Goal: Information Seeking & Learning: Find contact information

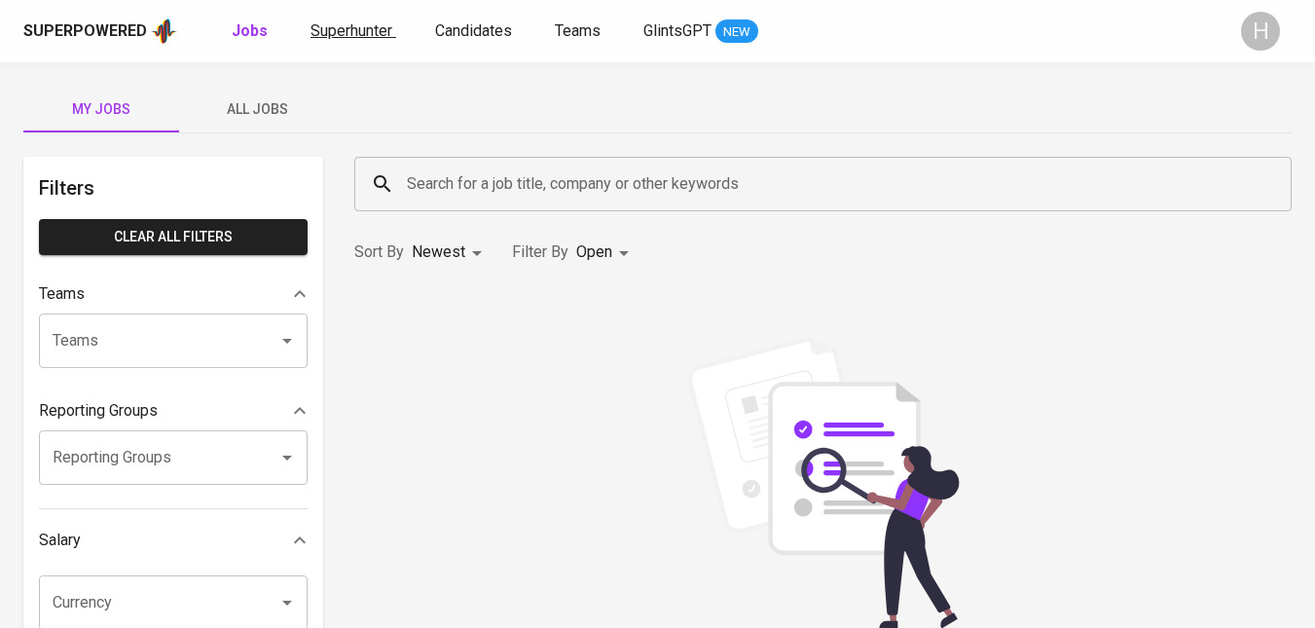
click at [380, 35] on span "Superhunter" at bounding box center [351, 30] width 82 height 18
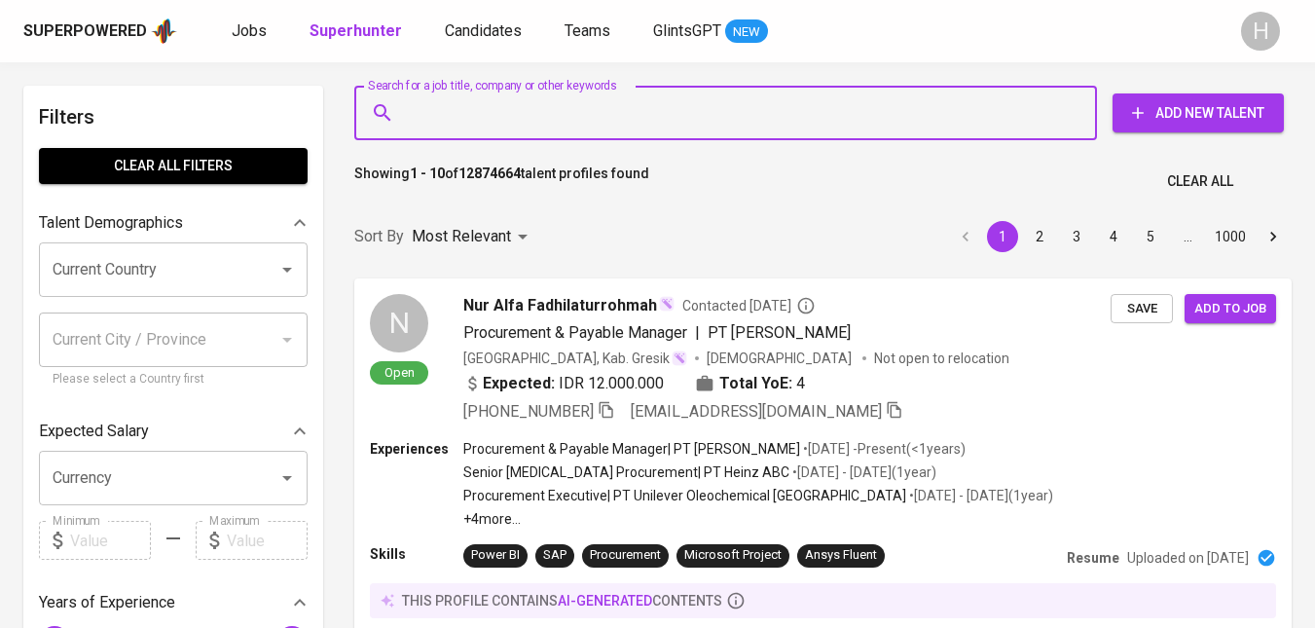
click at [478, 116] on input "Search for a job title, company or other keywords" at bounding box center [730, 112] width 657 height 37
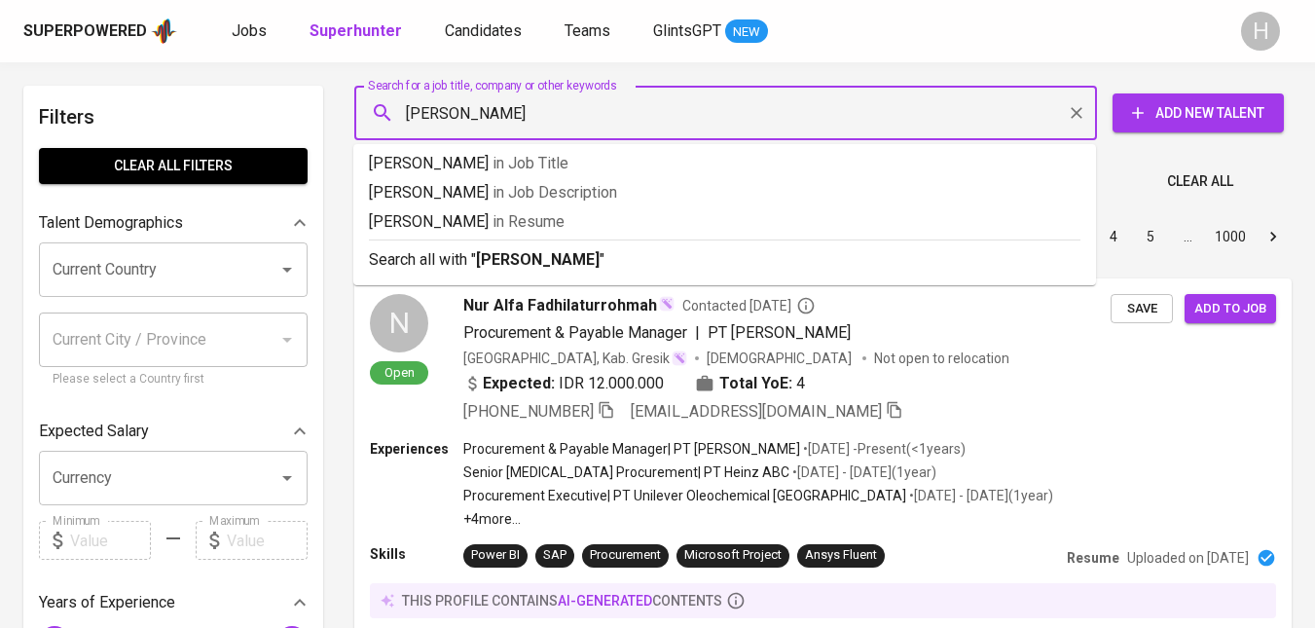
type input "hon chuan"
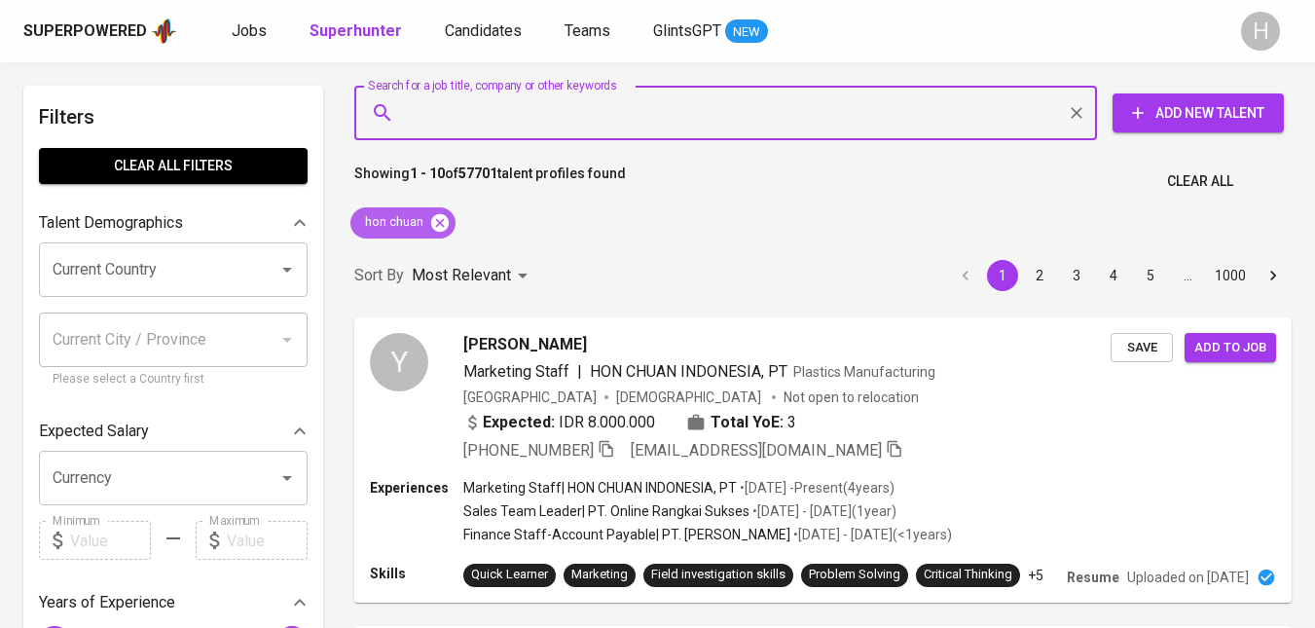
click at [449, 225] on icon at bounding box center [440, 222] width 18 height 18
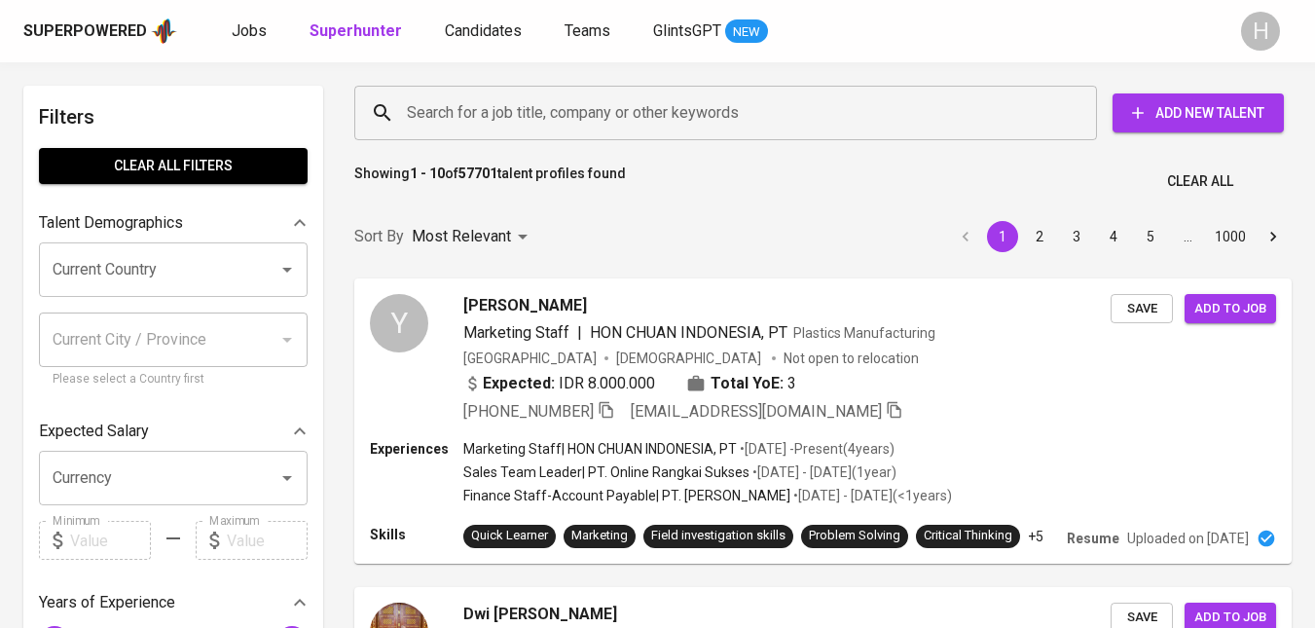
click at [568, 112] on input "Search for a job title, company or other keywords" at bounding box center [730, 112] width 657 height 37
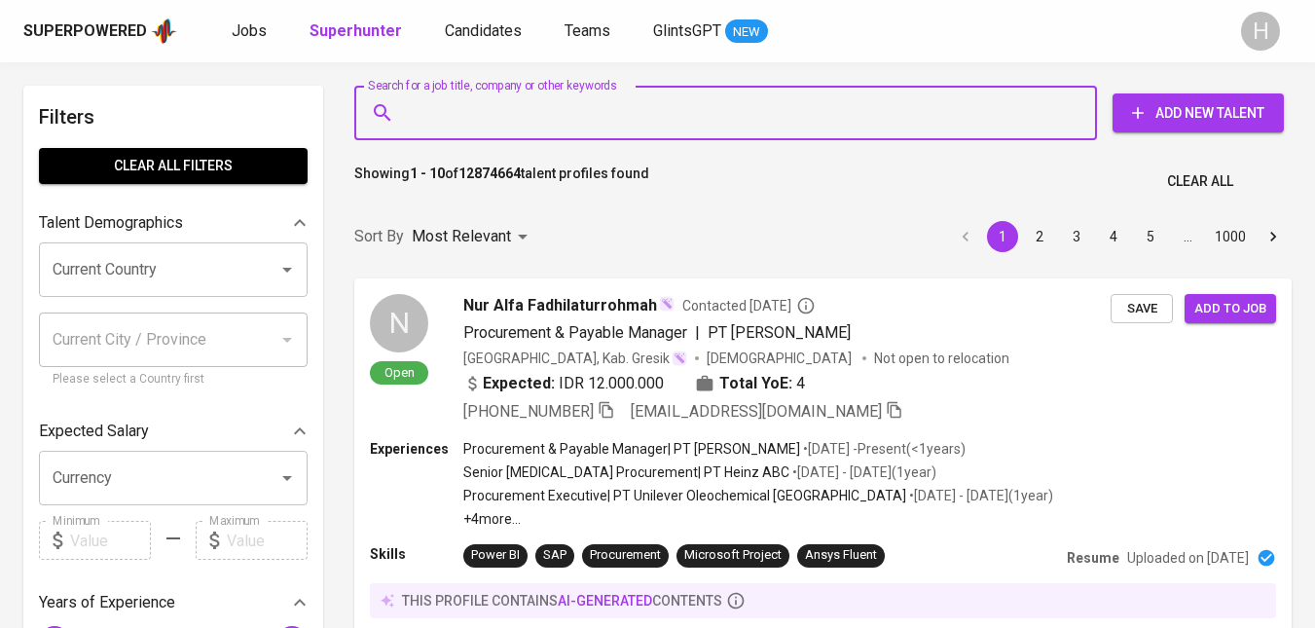
click at [636, 122] on input "Search for a job title, company or other keywords" at bounding box center [730, 112] width 657 height 37
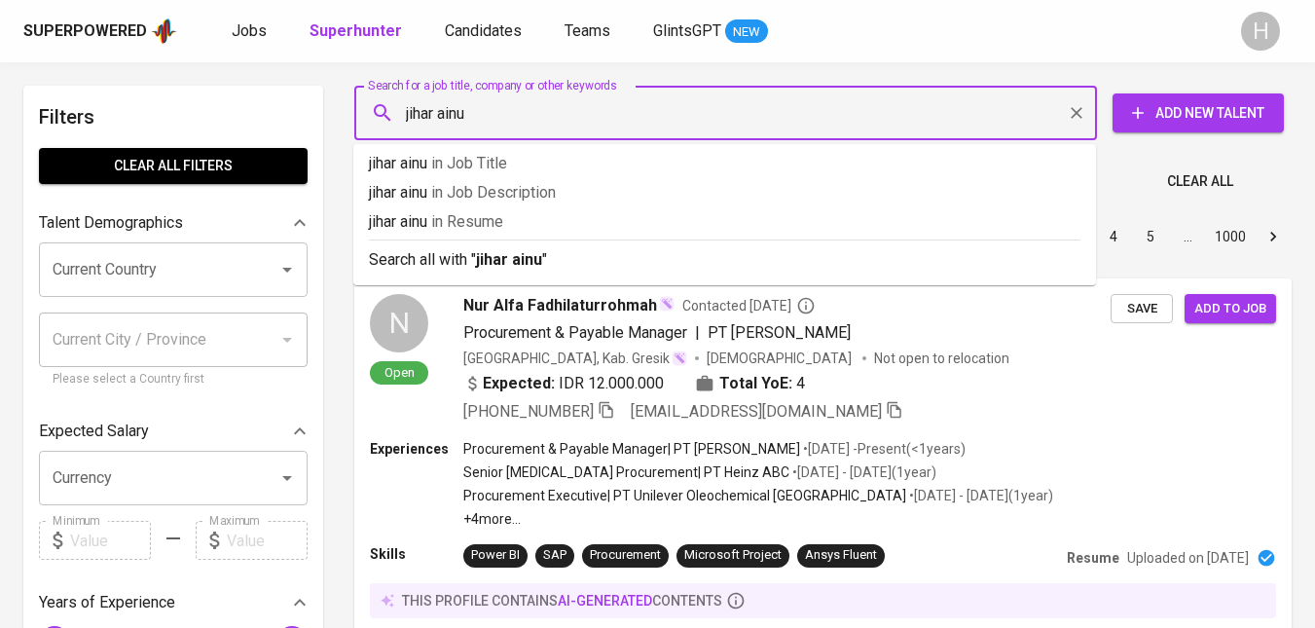
type input "jihar ainul"
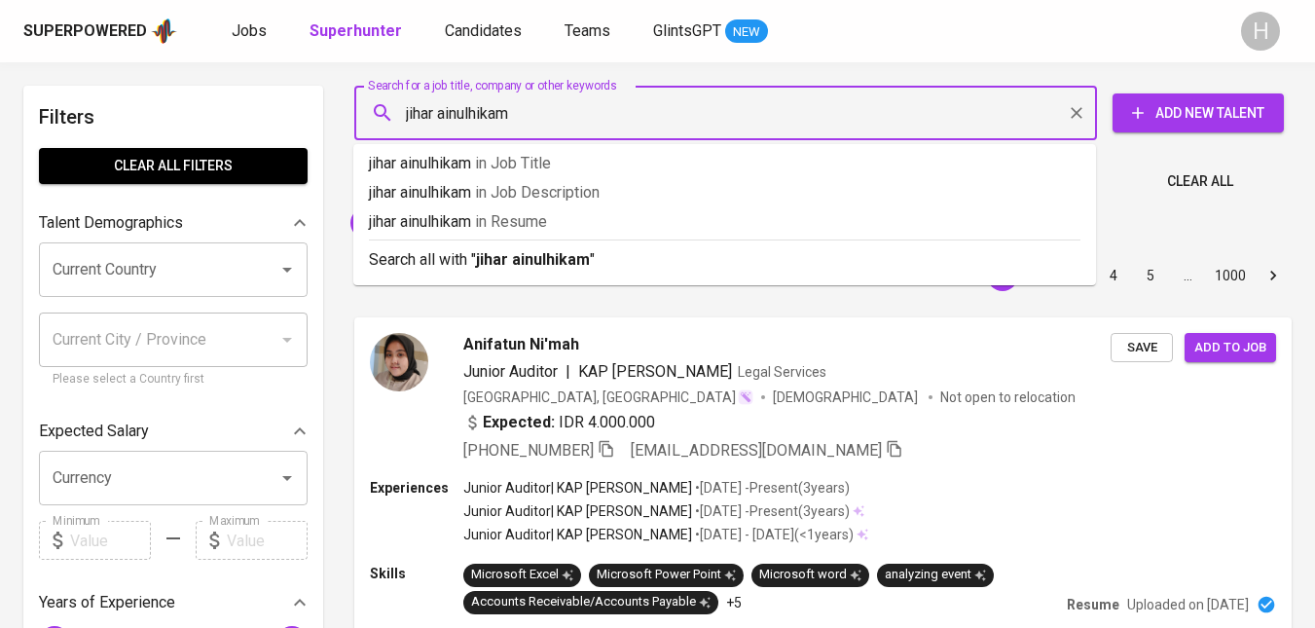
type input "jihar ainulhikam"
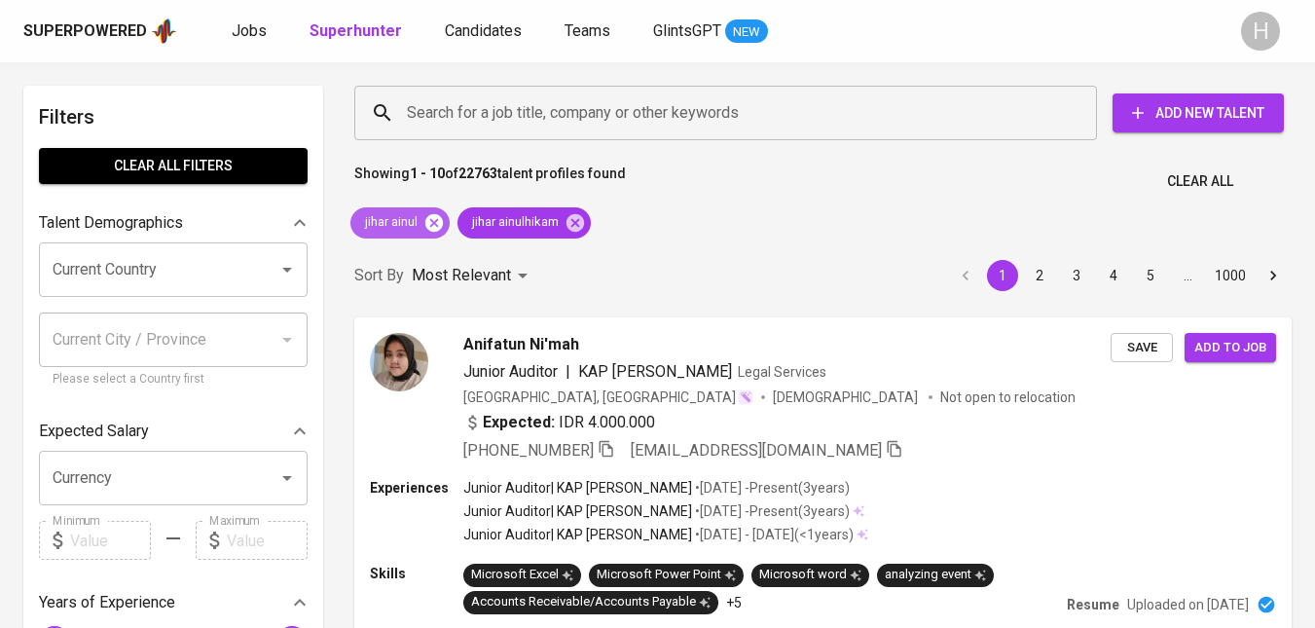
click at [435, 227] on icon at bounding box center [434, 222] width 18 height 18
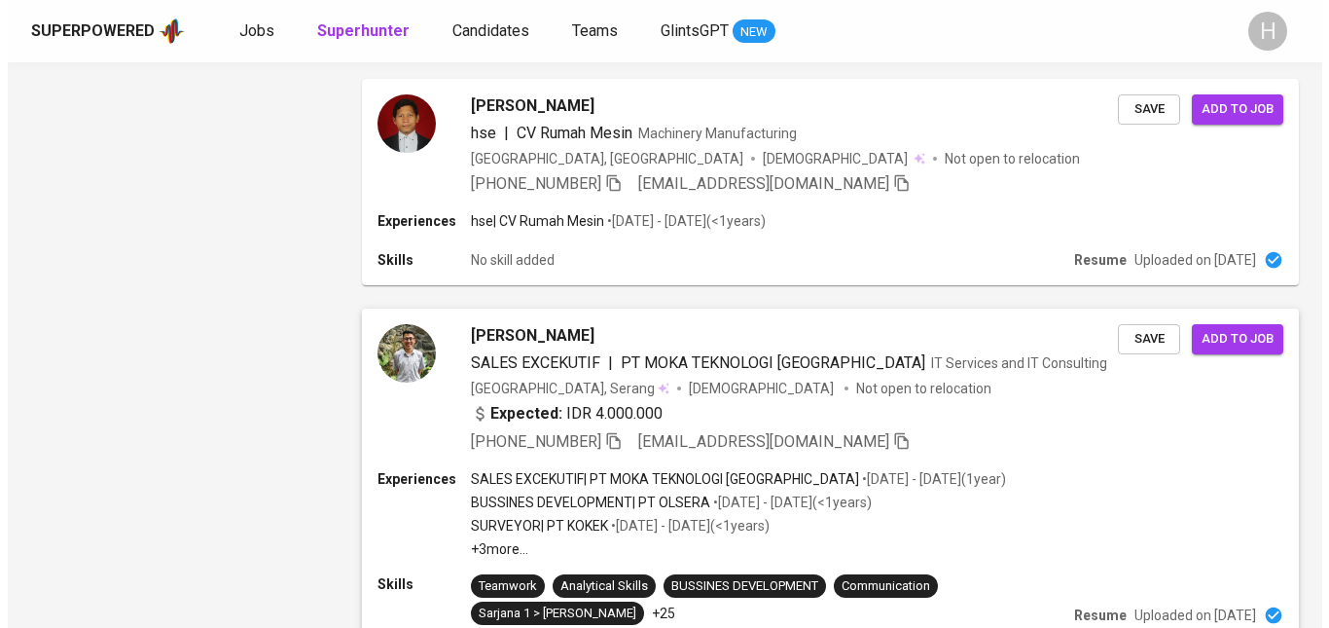
scroll to position [2959, 0]
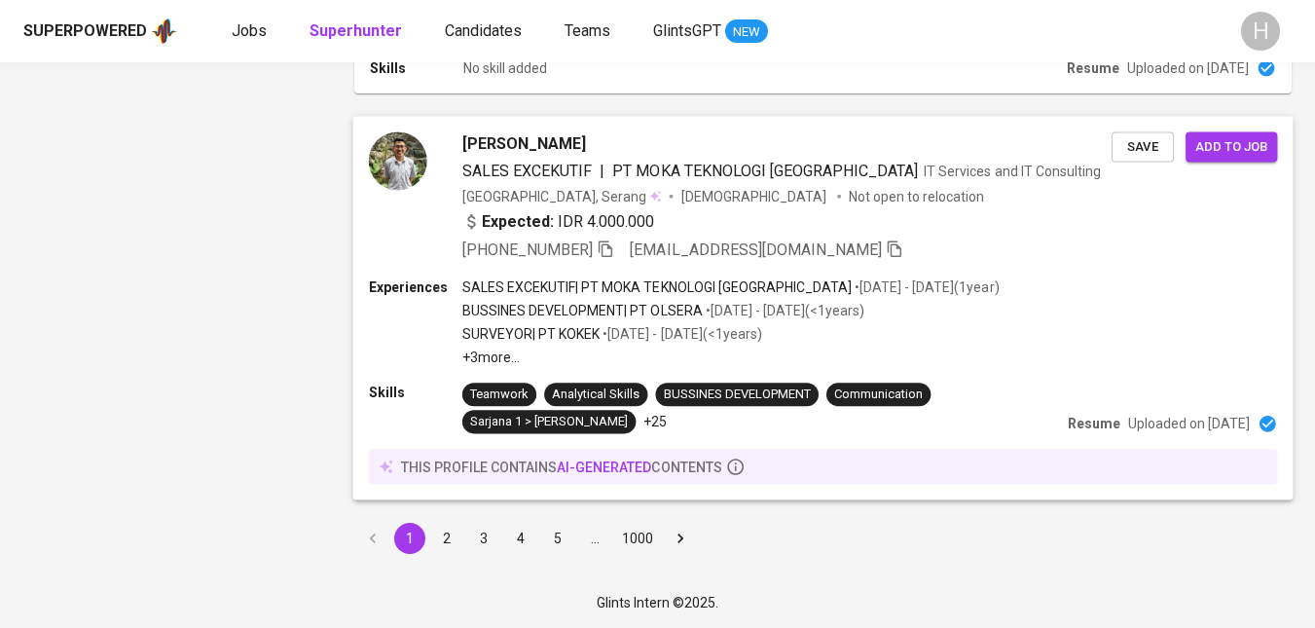
click at [967, 254] on div "[PHONE_NUMBER] [EMAIL_ADDRESS][DOMAIN_NAME]" at bounding box center [786, 249] width 649 height 23
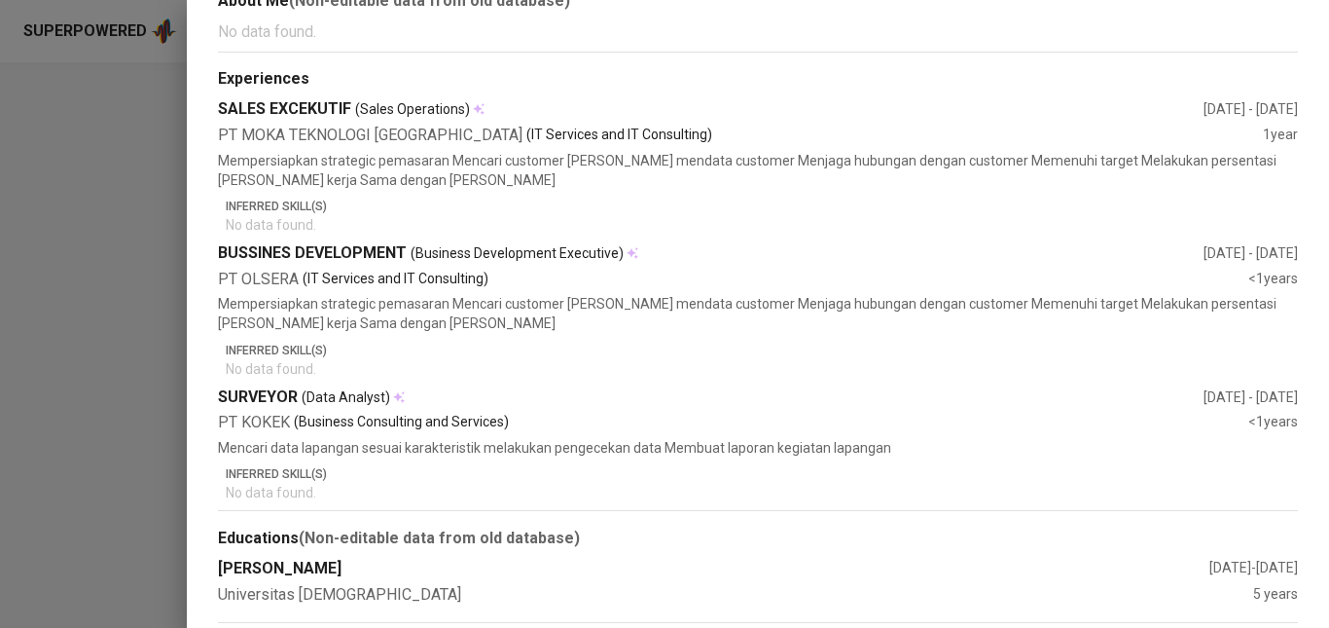
scroll to position [1282, 0]
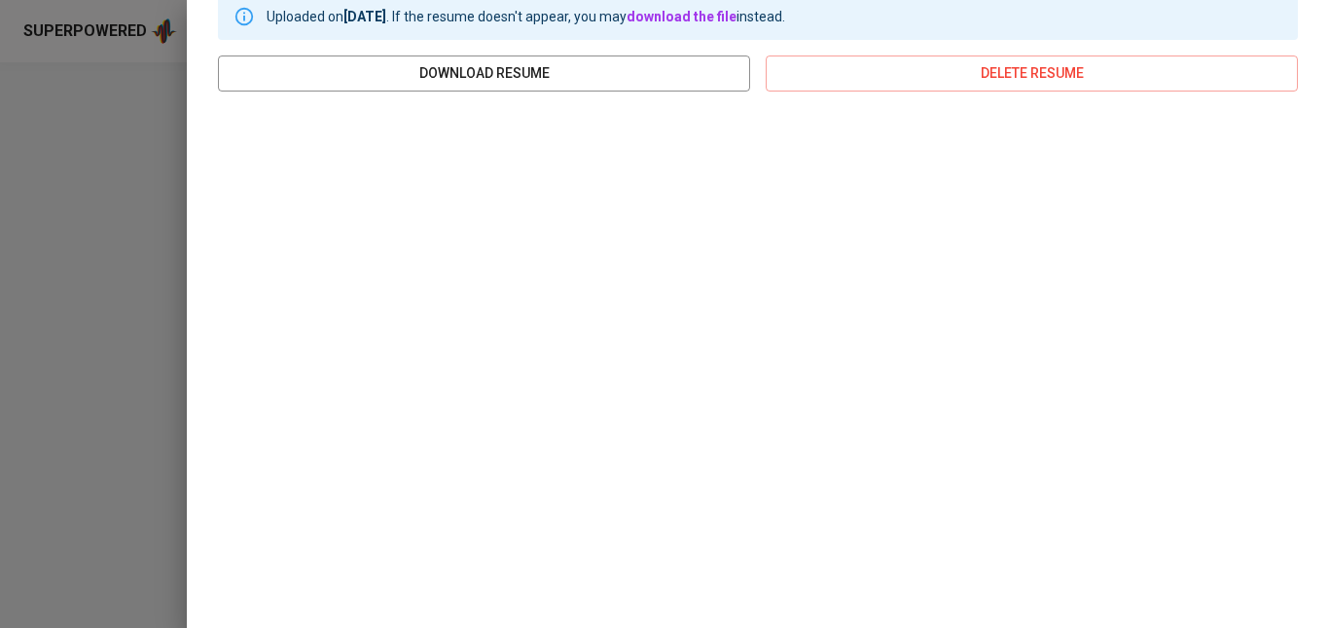
scroll to position [413, 0]
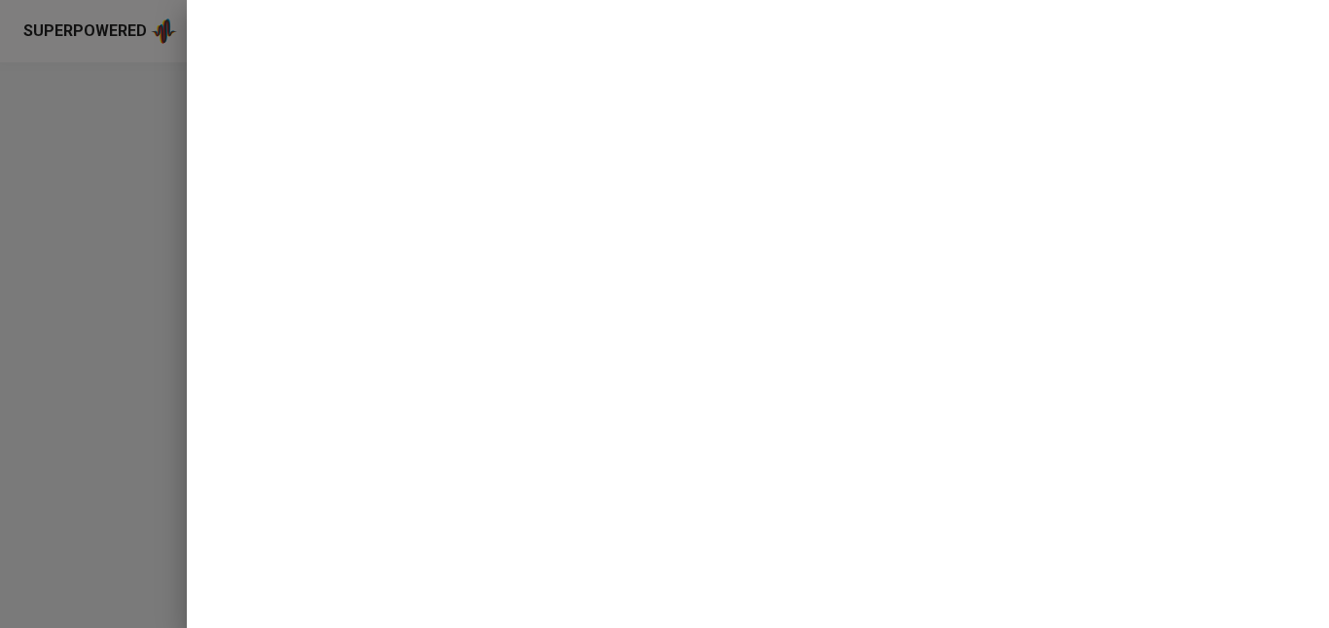
click at [88, 239] on div at bounding box center [664, 314] width 1329 height 628
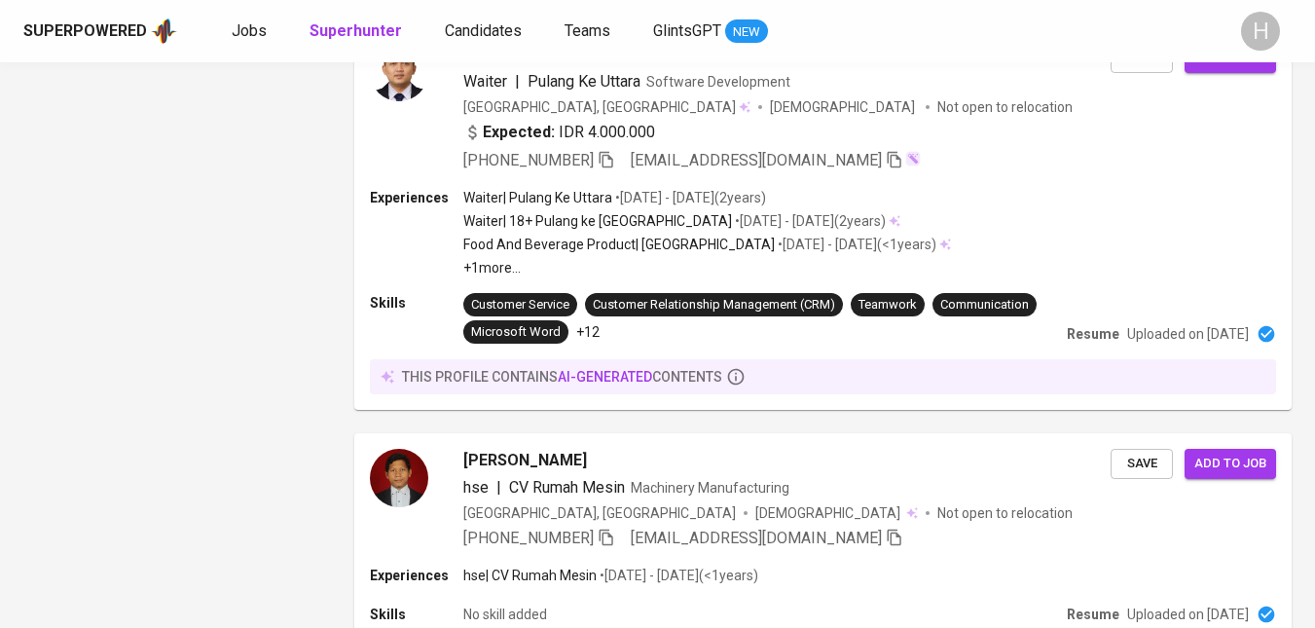
scroll to position [2365, 0]
